Goal: Information Seeking & Learning: Find specific fact

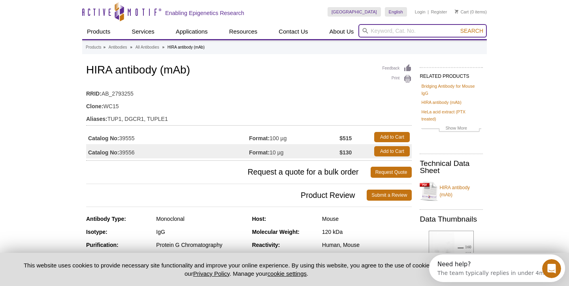
click at [426, 34] on input "search" at bounding box center [423, 30] width 129 height 13
type input "hira"
click at [473, 31] on button "Search" at bounding box center [472, 30] width 28 height 7
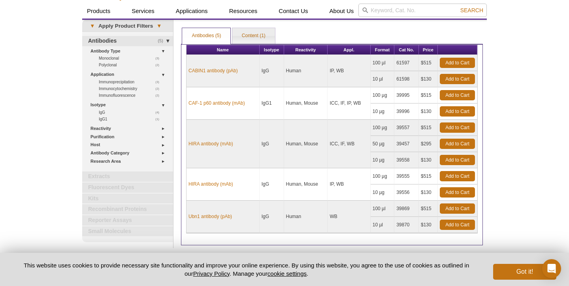
scroll to position [26, 0]
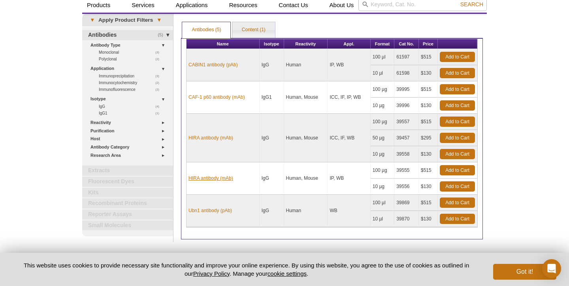
click at [206, 179] on link "HIRA antibody (mAb)" at bounding box center [211, 178] width 45 height 7
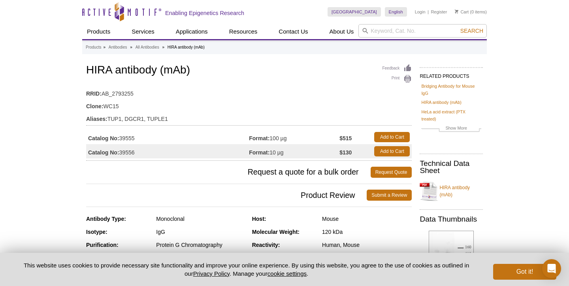
drag, startPoint x: 121, startPoint y: 152, endPoint x: 138, endPoint y: 152, distance: 17.4
click at [139, 152] on td "Catalog No: 39556" at bounding box center [167, 151] width 163 height 14
copy td "39556"
drag, startPoint x: 87, startPoint y: 70, endPoint x: 203, endPoint y: 70, distance: 115.9
click at [203, 70] on h1 "HIRA antibody (mAb)" at bounding box center [249, 70] width 326 height 13
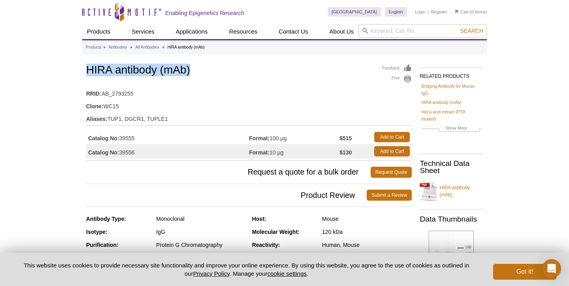
copy h1 "HIRA antibody (mAb)"
drag, startPoint x: 344, startPoint y: 154, endPoint x: 359, endPoint y: 154, distance: 15.0
click at [359, 154] on td "$130" at bounding box center [355, 151] width 31 height 14
copy strong "130"
